Goal: Information Seeking & Learning: Learn about a topic

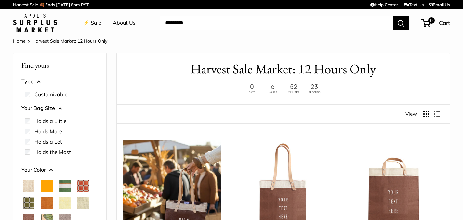
click at [35, 20] on img at bounding box center [35, 23] width 44 height 19
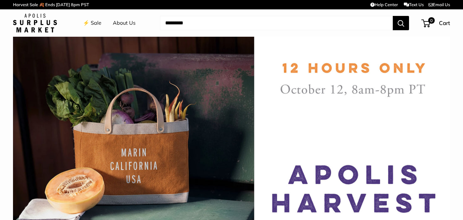
click at [410, 3] on link "Text Us" at bounding box center [414, 4] width 20 height 5
click at [95, 25] on link "⚡️ Sale" at bounding box center [92, 23] width 19 height 10
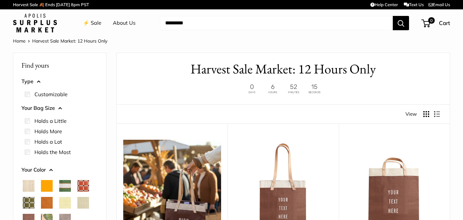
click at [24, 5] on link "Harvest Sale 🍂 Ends [DATE] 8pm PST" at bounding box center [51, 4] width 76 height 11
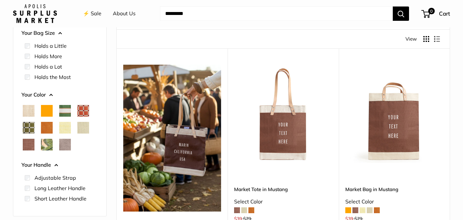
scroll to position [53, 0]
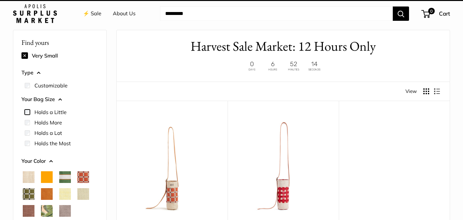
scroll to position [17, 0]
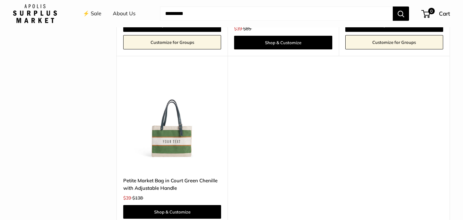
scroll to position [479, 0]
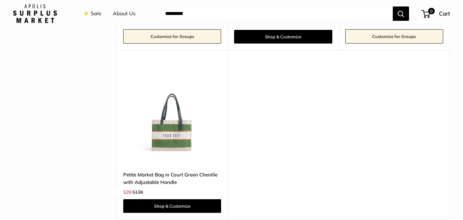
click at [0, 0] on img at bounding box center [0, 0] width 0 height 0
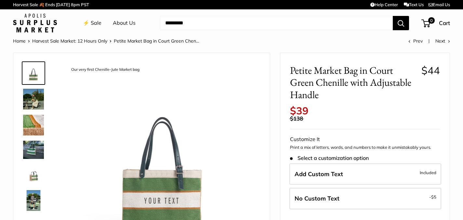
click at [120, 22] on link "About Us" at bounding box center [124, 23] width 23 height 10
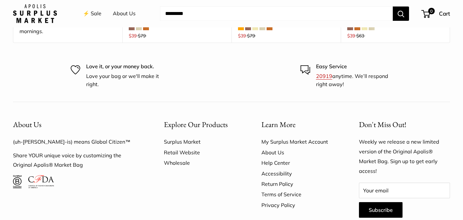
scroll to position [1434, 0]
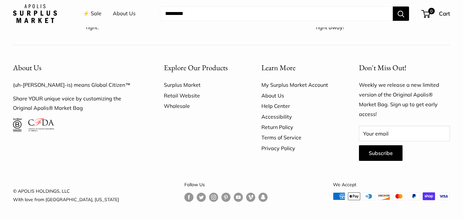
click at [179, 107] on link "Wholesale" at bounding box center [201, 106] width 75 height 10
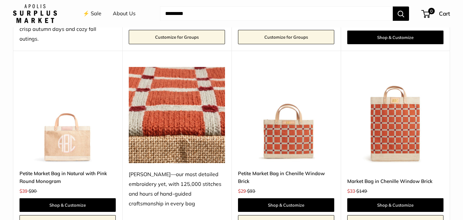
scroll to position [1222, 0]
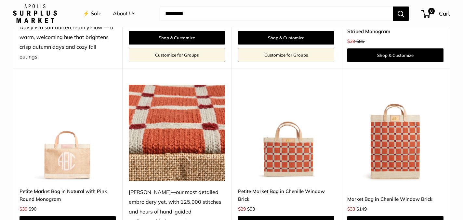
click at [116, 13] on link "About Us" at bounding box center [124, 14] width 23 height 10
